Goal: Transaction & Acquisition: Book appointment/travel/reservation

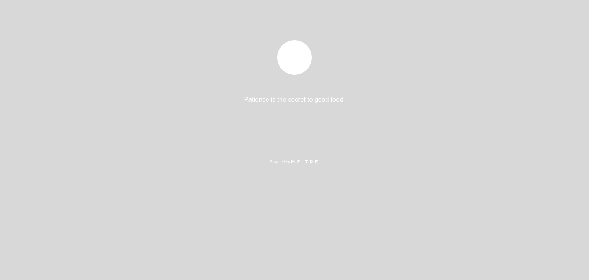
select select "es"
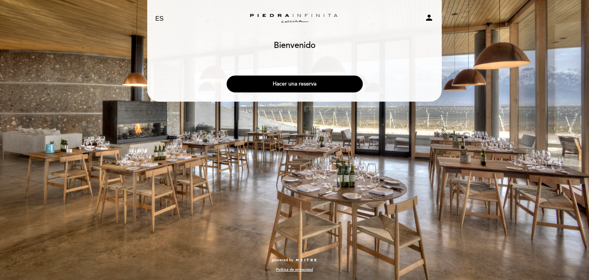
click at [293, 83] on button "Hacer una reserva" at bounding box center [295, 84] width 136 height 17
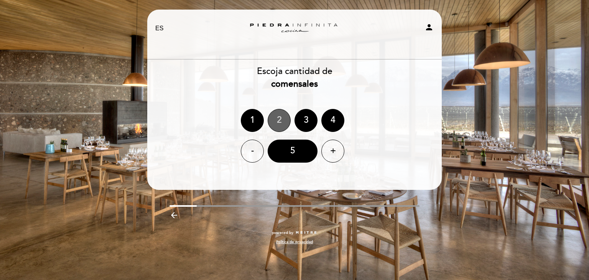
click at [280, 122] on div "2" at bounding box center [279, 120] width 23 height 23
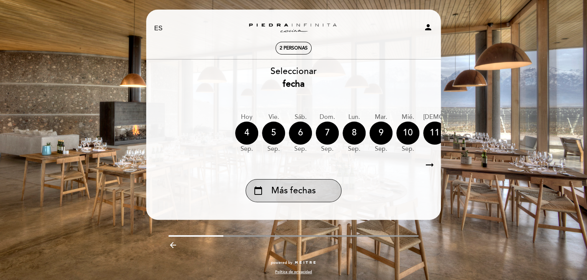
click at [304, 183] on div "calendar_today Más fechas" at bounding box center [293, 190] width 96 height 23
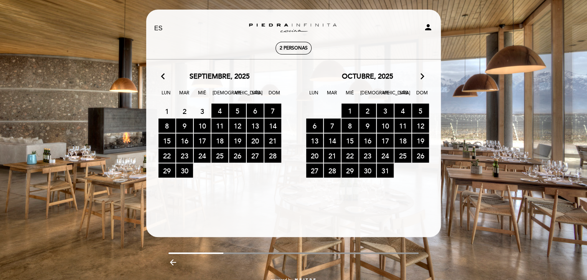
click at [423, 77] on icon "arrow_forward_ios" at bounding box center [422, 77] width 7 height 10
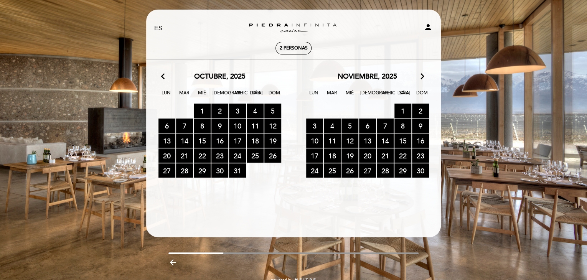
click at [367, 174] on span "27 RESERVAS DISPONIBLES" at bounding box center [367, 170] width 17 height 14
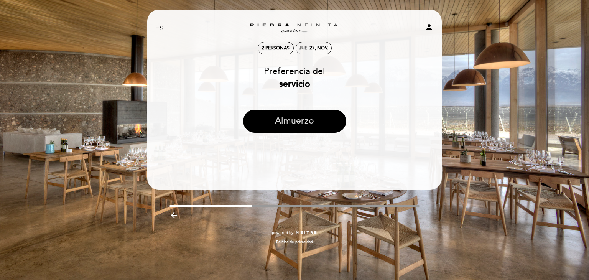
click at [301, 122] on button "Almuerzo" at bounding box center [294, 121] width 103 height 23
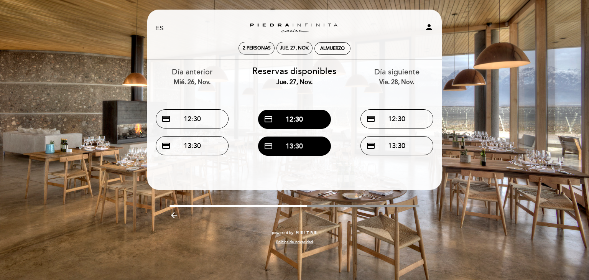
click at [296, 145] on button "credit_card 13:30" at bounding box center [294, 146] width 73 height 19
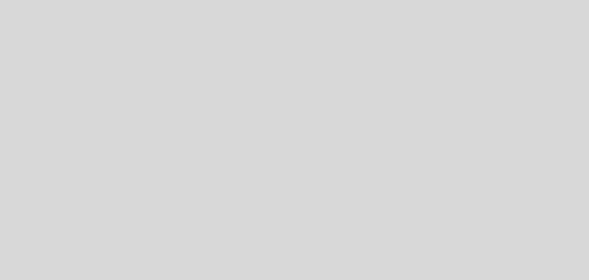
select select "es"
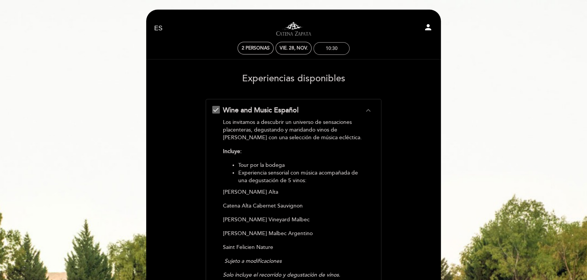
click at [333, 52] on div "10:30" at bounding box center [331, 49] width 35 height 12
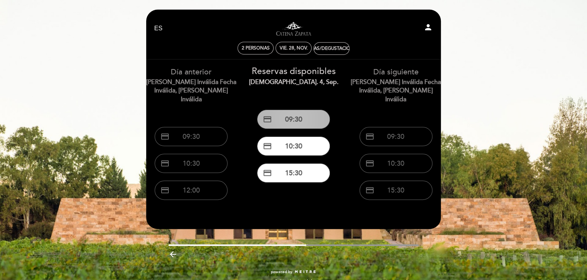
click at [294, 119] on button "credit_card 09:30" at bounding box center [293, 119] width 73 height 19
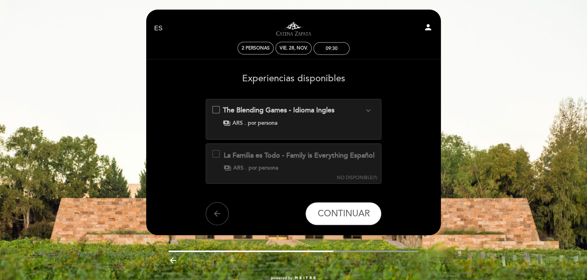
click at [217, 155] on div at bounding box center [216, 154] width 8 height 8
click at [214, 154] on div at bounding box center [216, 154] width 8 height 8
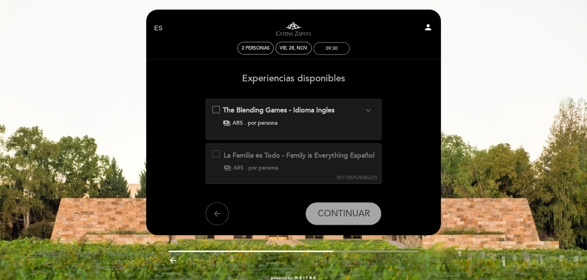
click at [329, 46] on div "09:30" at bounding box center [332, 49] width 12 height 6
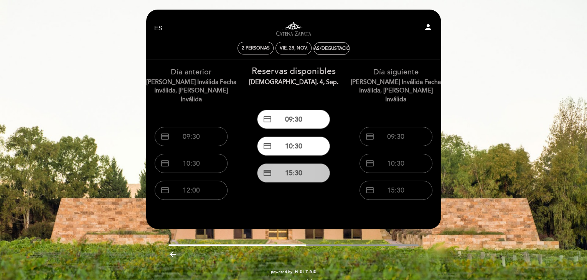
click at [298, 172] on button "credit_card 15:30" at bounding box center [293, 172] width 73 height 19
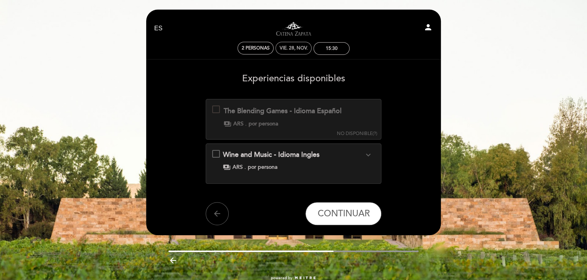
click at [297, 47] on div "vie. 28, nov." at bounding box center [294, 48] width 28 height 6
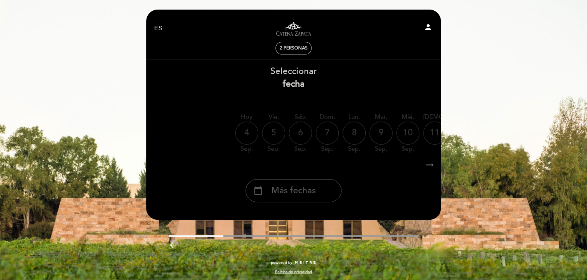
click at [308, 192] on span "Más fechas" at bounding box center [293, 190] width 44 height 13
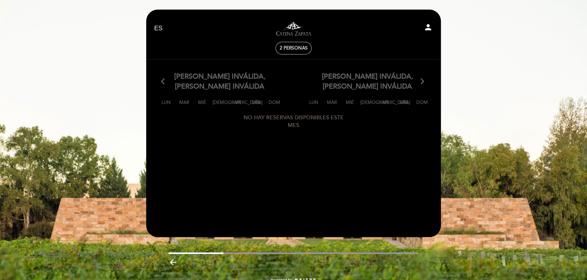
click at [242, 37] on div "EN ES PT Visitas y degustaciones en La Pirámide person" at bounding box center [293, 28] width 290 height 27
click at [294, 49] on span "2 personas" at bounding box center [294, 48] width 28 height 6
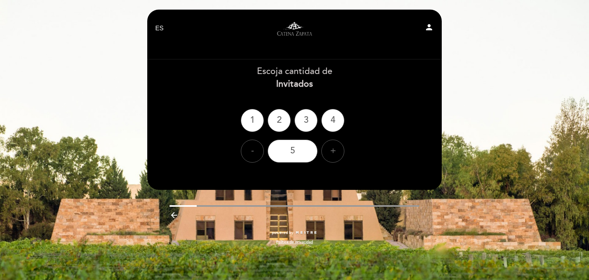
click at [275, 122] on div "2" at bounding box center [279, 120] width 23 height 23
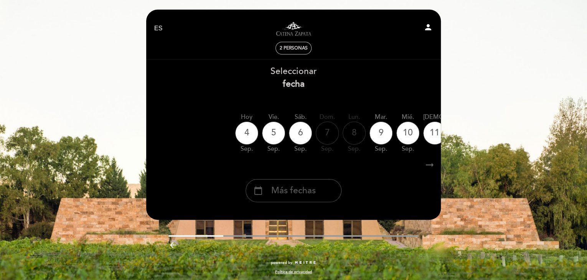
click at [311, 190] on span "Más fechas" at bounding box center [293, 190] width 44 height 13
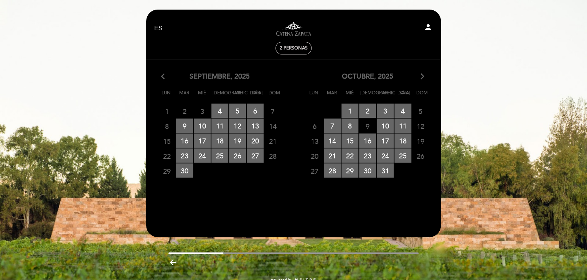
click at [424, 77] on icon "arrow_forward_ios" at bounding box center [422, 77] width 7 height 10
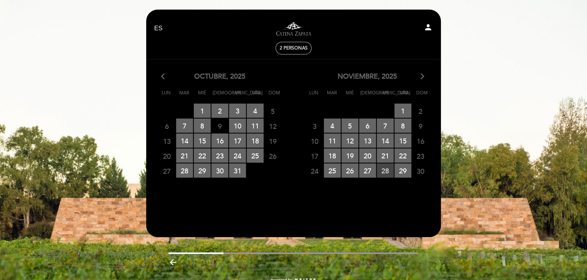
click at [385, 170] on span "28 RESERVAS DISPONIBLES" at bounding box center [385, 170] width 17 height 14
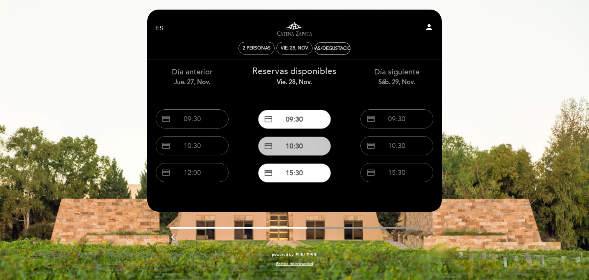
click at [304, 147] on button "credit_card 10:30" at bounding box center [294, 146] width 73 height 19
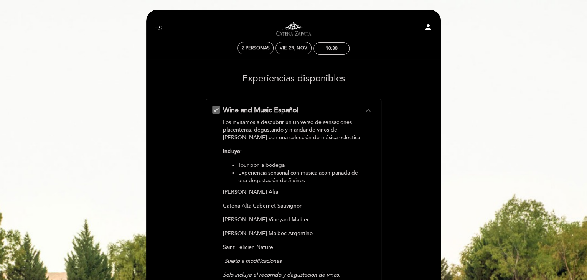
click at [368, 112] on icon "expand_less" at bounding box center [367, 110] width 9 height 9
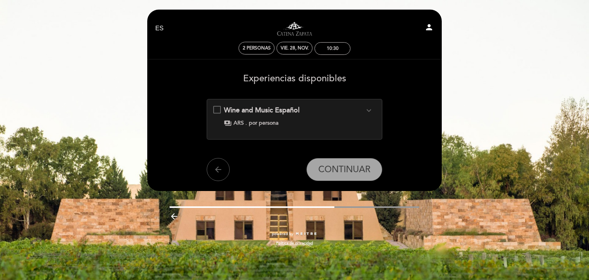
click at [368, 112] on icon "expand_more" at bounding box center [368, 110] width 9 height 9
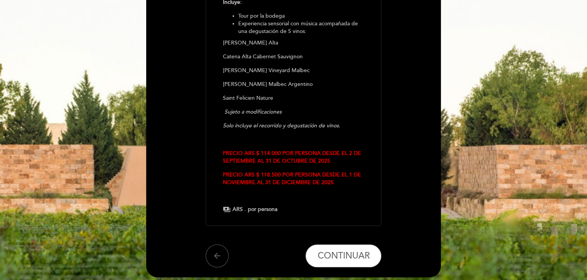
scroll to position [153, 0]
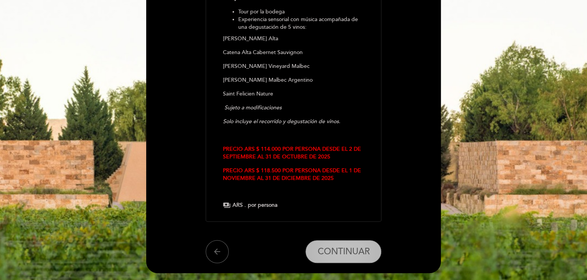
click at [339, 250] on span "CONTINUAR" at bounding box center [343, 251] width 52 height 11
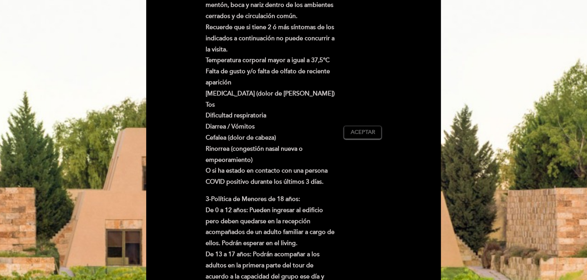
scroll to position [77, 0]
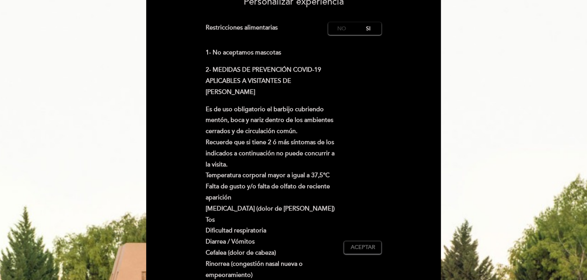
drag, startPoint x: 336, startPoint y: 26, endPoint x: 332, endPoint y: 37, distance: 11.4
click at [336, 26] on label "No" at bounding box center [341, 28] width 27 height 13
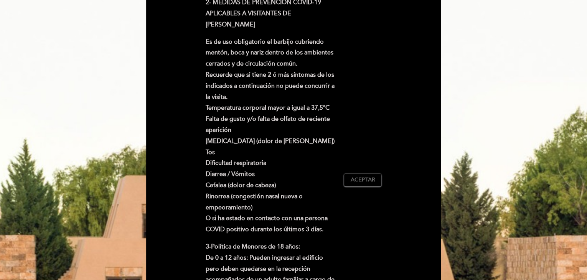
scroll to position [192, 0]
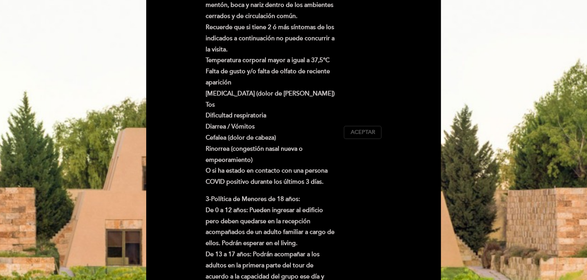
click at [357, 135] on span "Aceptar" at bounding box center [362, 132] width 25 height 8
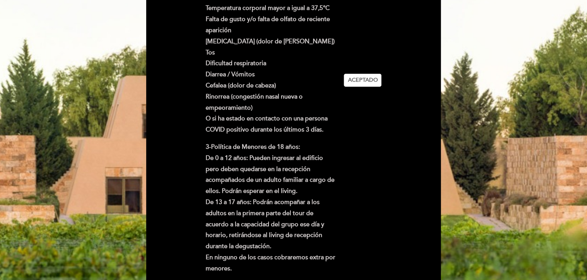
scroll to position [307, 0]
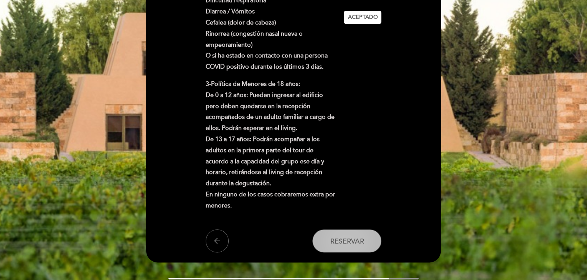
click at [332, 236] on button "Reservar" at bounding box center [346, 240] width 69 height 23
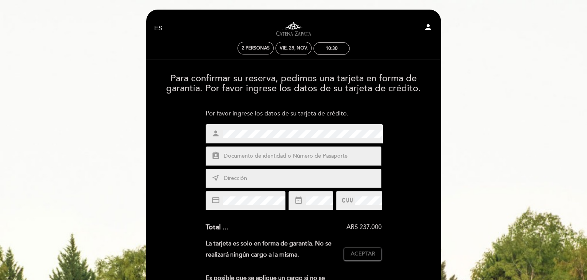
click at [253, 158] on input "text" at bounding box center [303, 156] width 160 height 9
type input "22651611"
click at [254, 176] on input "text" at bounding box center [303, 178] width 160 height 9
type input "[PERSON_NAME] 4242"
click at [351, 199] on icon at bounding box center [347, 200] width 10 height 13
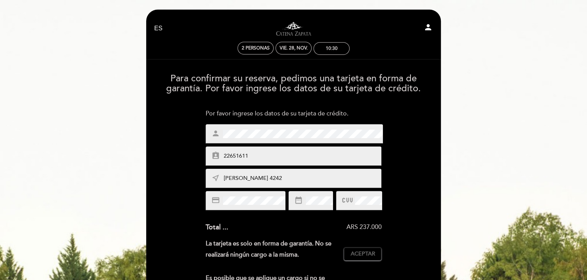
click at [290, 205] on div "date_range" at bounding box center [310, 200] width 44 height 19
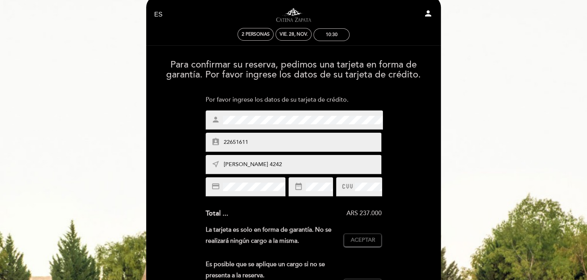
scroll to position [38, 0]
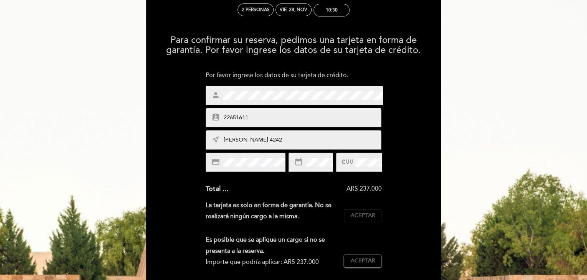
click at [355, 218] on span "Aceptar" at bounding box center [362, 216] width 25 height 8
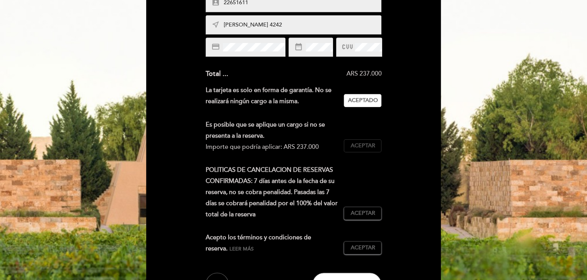
click at [357, 149] on span "Aceptar" at bounding box center [362, 146] width 25 height 8
click at [369, 214] on span "Aceptar" at bounding box center [362, 213] width 25 height 8
click at [371, 247] on span "Aceptar" at bounding box center [362, 248] width 25 height 8
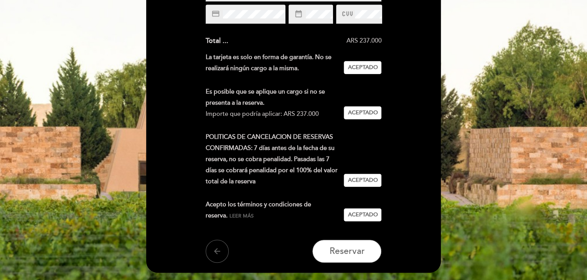
scroll to position [241, 0]
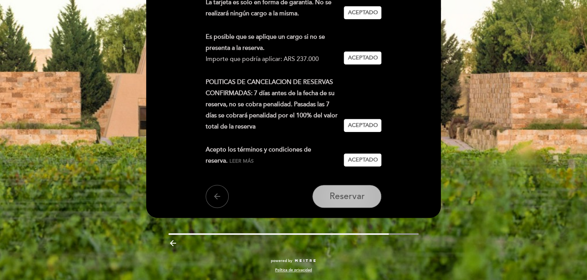
click at [345, 193] on span "Reservar" at bounding box center [346, 196] width 35 height 11
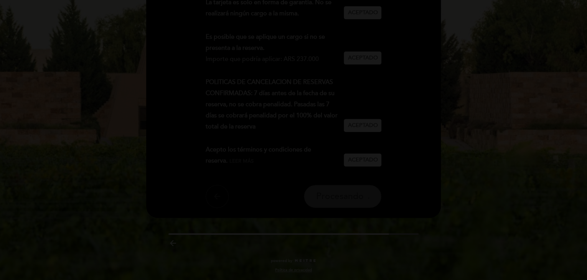
scroll to position [0, 0]
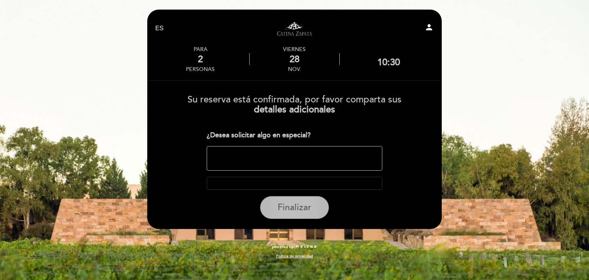
click at [299, 202] on span "Finalizar" at bounding box center [295, 207] width 34 height 11
